Goal: Task Accomplishment & Management: Use online tool/utility

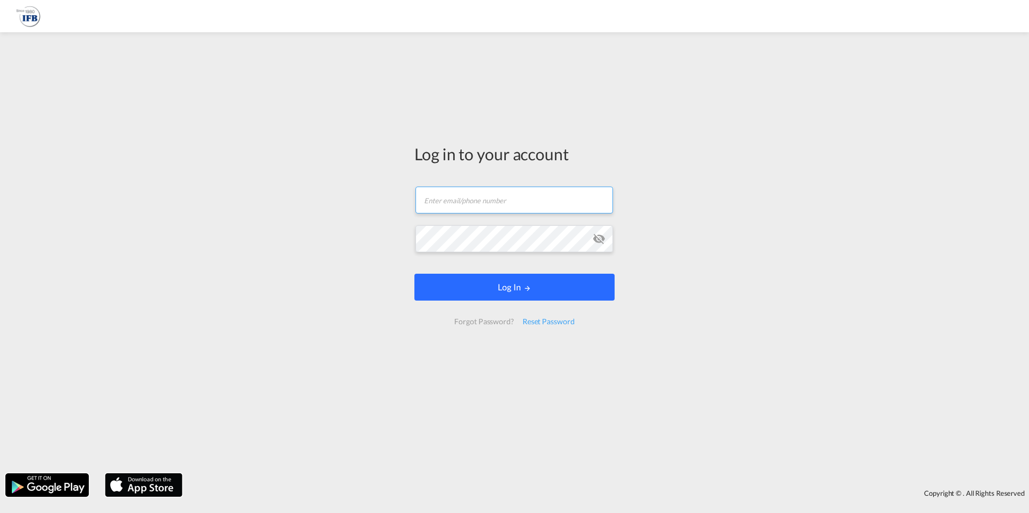
type input "[PERSON_NAME][EMAIL_ADDRESS][PERSON_NAME][DOMAIN_NAME]"
click at [500, 288] on button "Log In" at bounding box center [514, 287] width 200 height 27
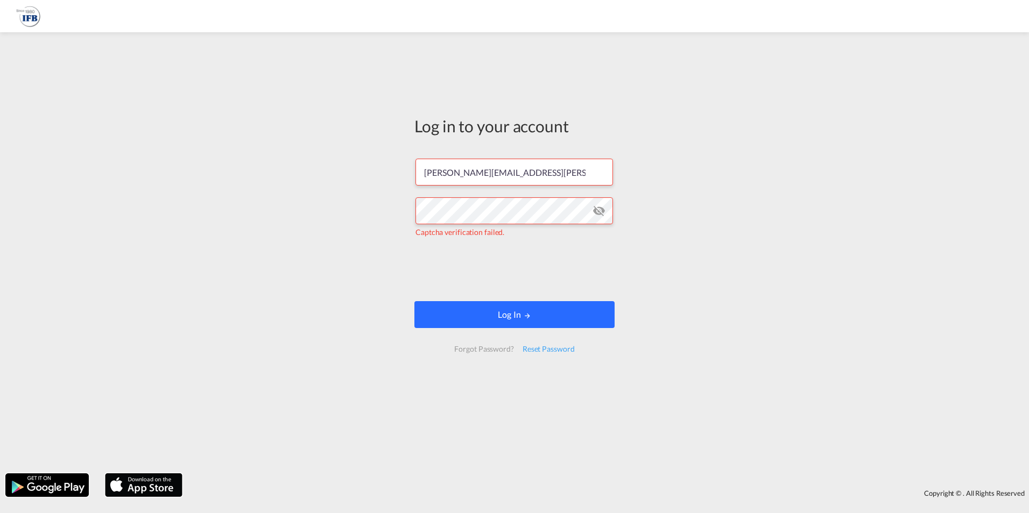
click at [513, 307] on button "Log In" at bounding box center [514, 314] width 200 height 27
